Goal: Find specific page/section: Find specific page/section

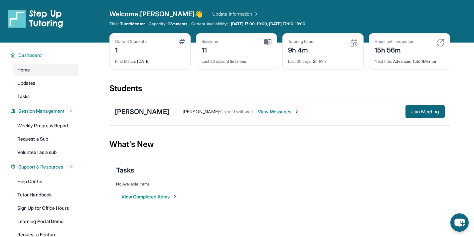
click at [351, 44] on img at bounding box center [354, 43] width 8 height 8
click at [262, 39] on div "Sessions 12" at bounding box center [236, 47] width 70 height 16
